Goal: Task Accomplishment & Management: Manage account settings

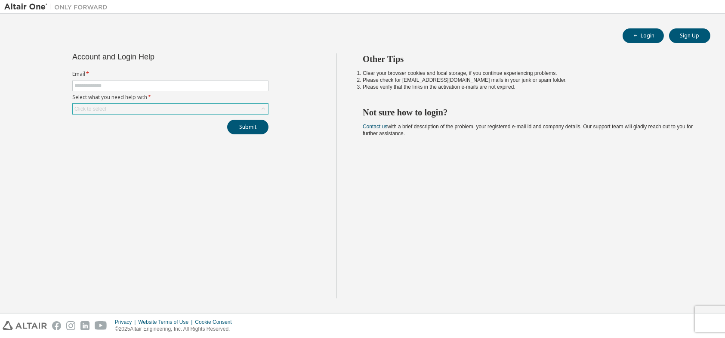
click at [109, 109] on div "Click to select" at bounding box center [170, 109] width 195 height 10
click at [152, 88] on input "text" at bounding box center [170, 85] width 192 height 7
click at [207, 104] on div "Click to select" at bounding box center [170, 109] width 195 height 10
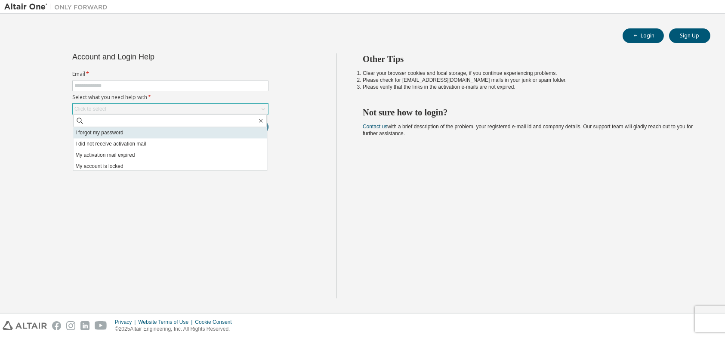
click at [161, 136] on li "I forgot my password" at bounding box center [170, 132] width 194 height 11
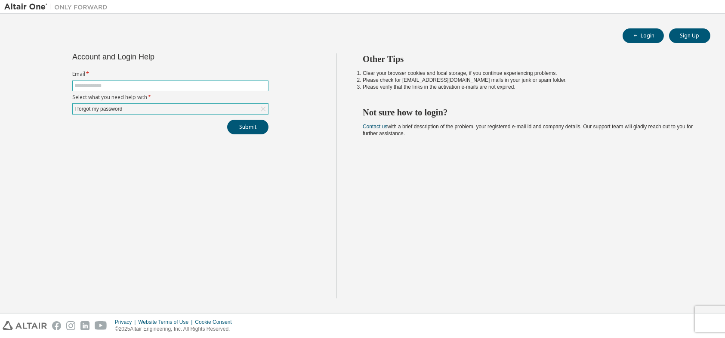
click at [166, 84] on input "text" at bounding box center [170, 85] width 192 height 7
type input "**********"
click at [227, 120] on button "Submit" at bounding box center [247, 127] width 41 height 15
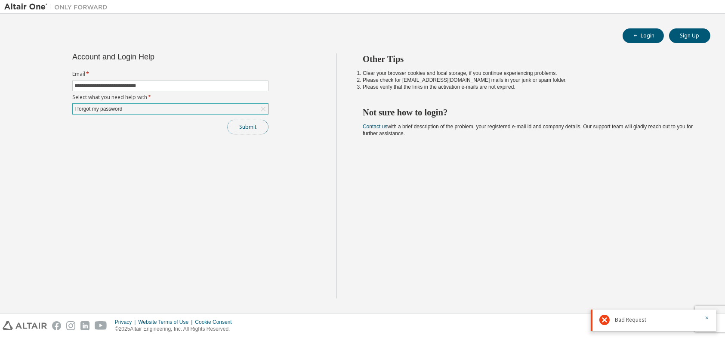
click at [246, 129] on button "Submit" at bounding box center [247, 127] width 41 height 15
click at [108, 105] on div "I forgot my password" at bounding box center [98, 108] width 50 height 9
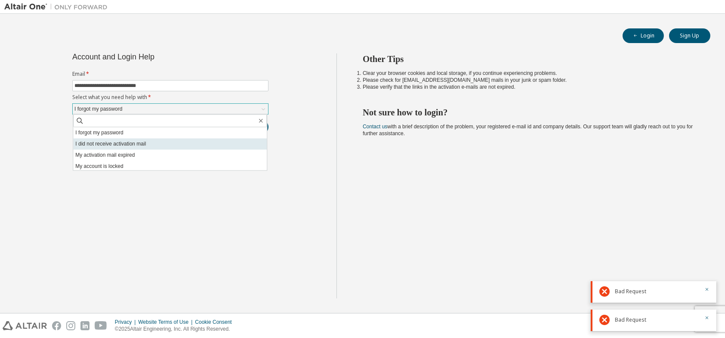
click at [123, 138] on li "I did not receive activation mail" at bounding box center [170, 143] width 194 height 11
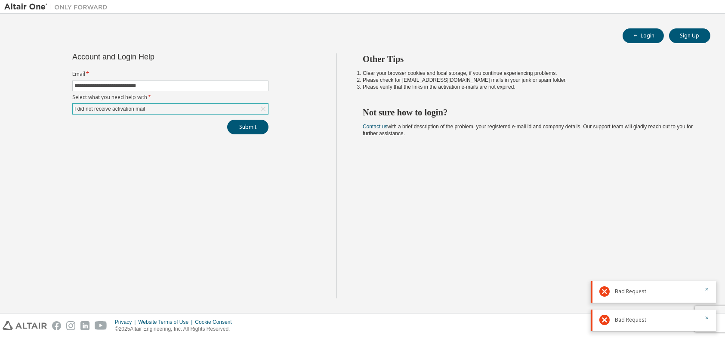
click at [163, 110] on div "I did not receive activation mail" at bounding box center [170, 109] width 195 height 10
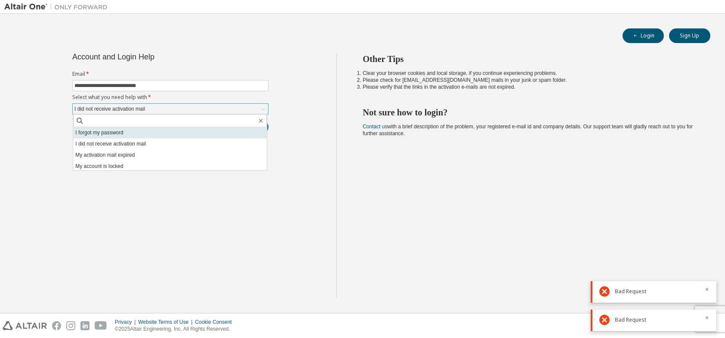
click at [154, 130] on li "I forgot my password" at bounding box center [170, 132] width 194 height 11
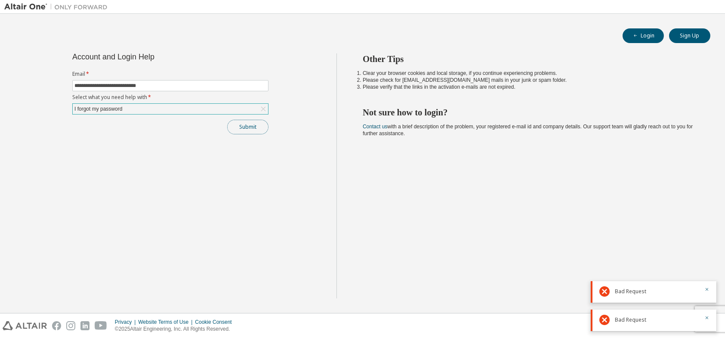
click at [239, 128] on button "Submit" at bounding box center [247, 127] width 41 height 15
